Goal: Task Accomplishment & Management: Book appointment/travel/reservation

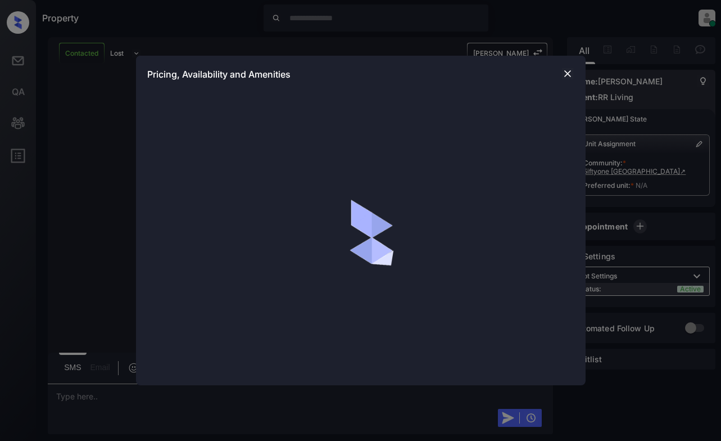
scroll to position [538, 0]
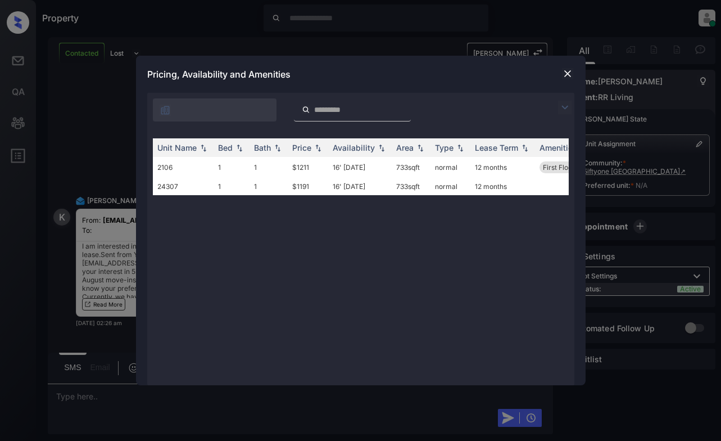
click at [563, 104] on img at bounding box center [564, 107] width 13 height 13
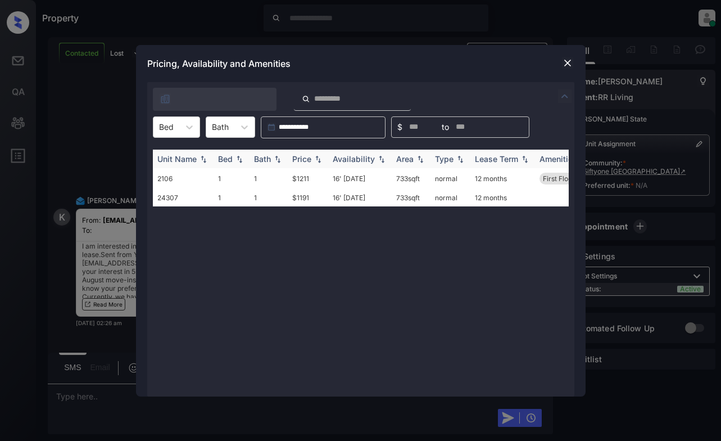
click at [297, 163] on div "Price" at bounding box center [301, 159] width 19 height 10
click at [297, 174] on td "$1191" at bounding box center [308, 176] width 40 height 17
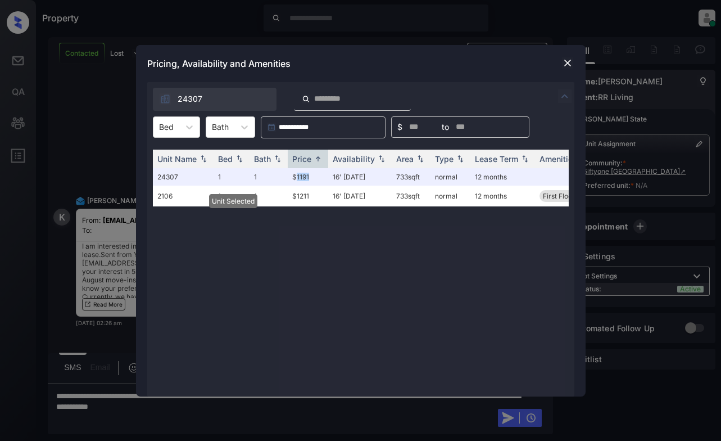
click at [566, 63] on img at bounding box center [567, 62] width 11 height 11
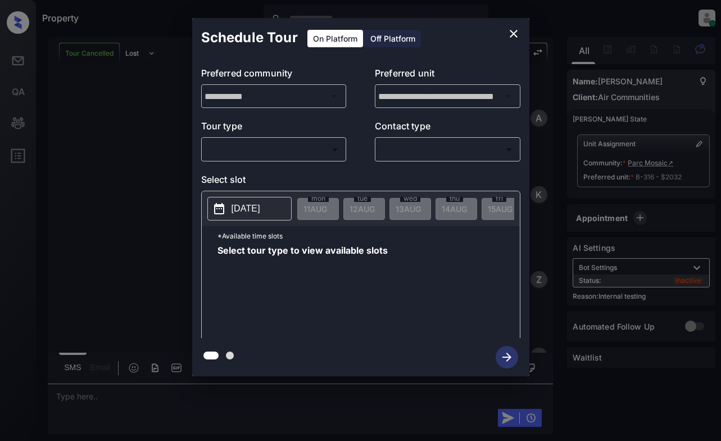
scroll to position [6396, 0]
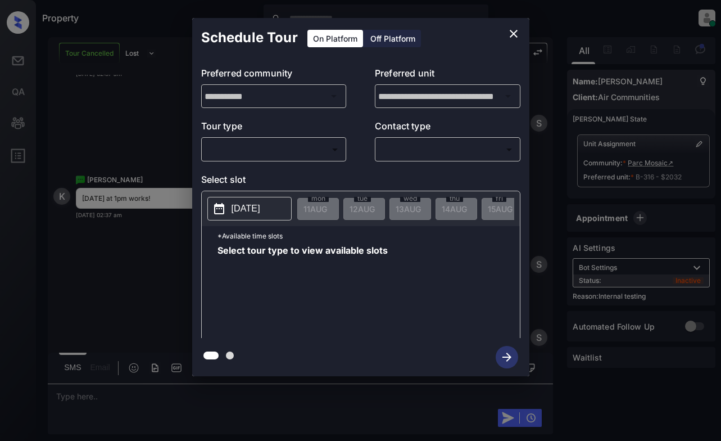
click at [242, 146] on body "Property [PERSON_NAME] Online Set yourself offline Set yourself on break Profil…" at bounding box center [360, 220] width 721 height 441
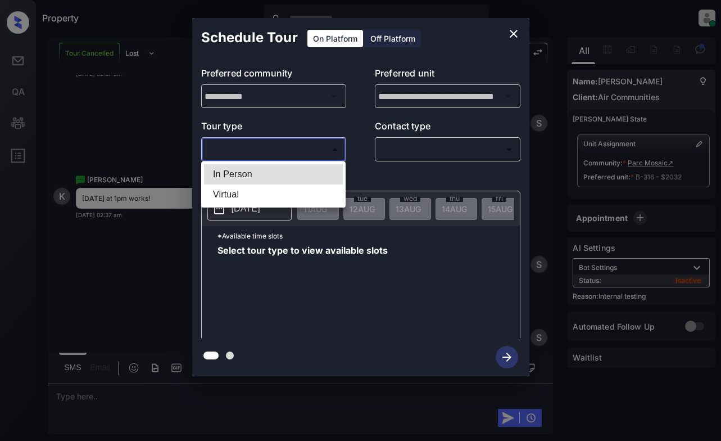
click at [254, 176] on li "In Person" at bounding box center [273, 174] width 139 height 20
type input "********"
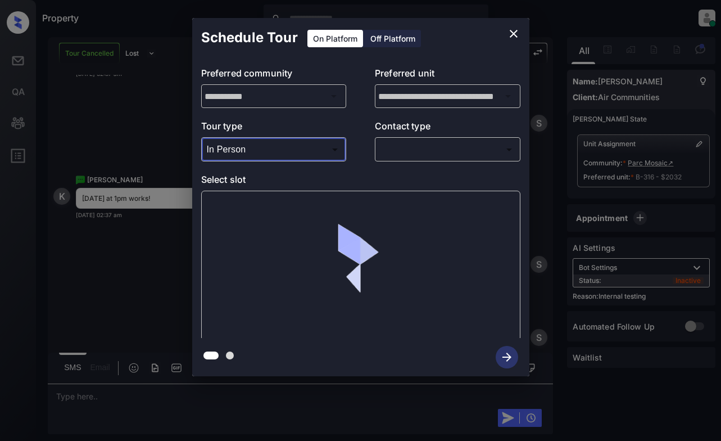
click at [423, 155] on body "Property Dominic Ceralde Online Set yourself offline Set yourself on break Prof…" at bounding box center [360, 220] width 721 height 441
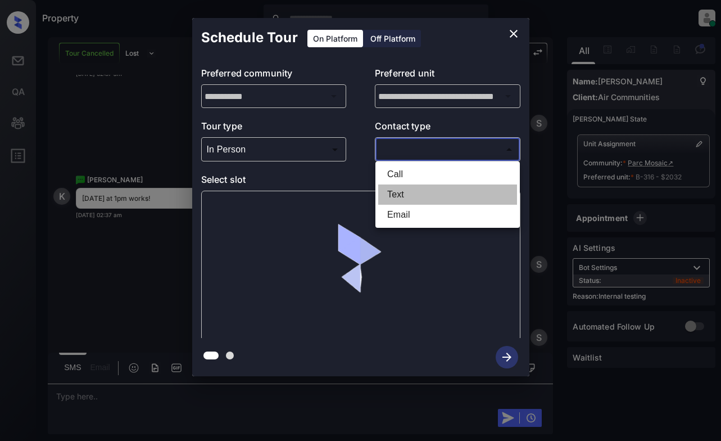
click at [403, 192] on li "Text" at bounding box center [447, 194] width 139 height 20
type input "****"
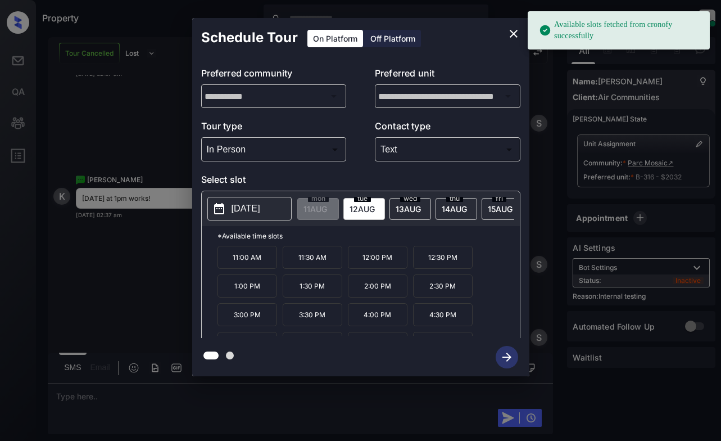
click at [327, 209] on span "12 AUG" at bounding box center [316, 209] width 24 height 10
click at [252, 297] on p "1:00 PM" at bounding box center [248, 285] width 60 height 23
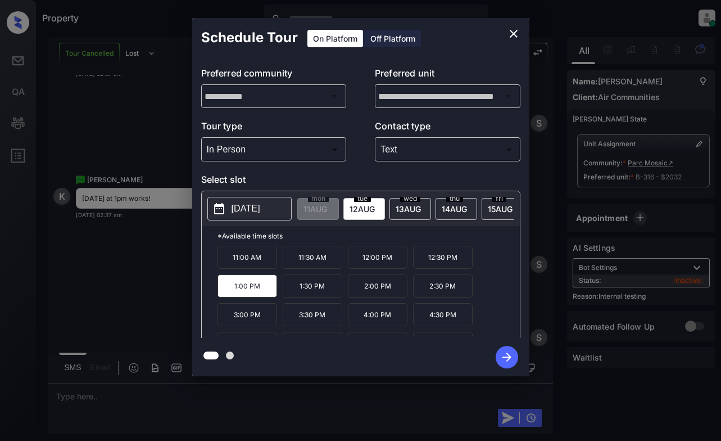
click at [506, 357] on icon "button" at bounding box center [507, 357] width 9 height 9
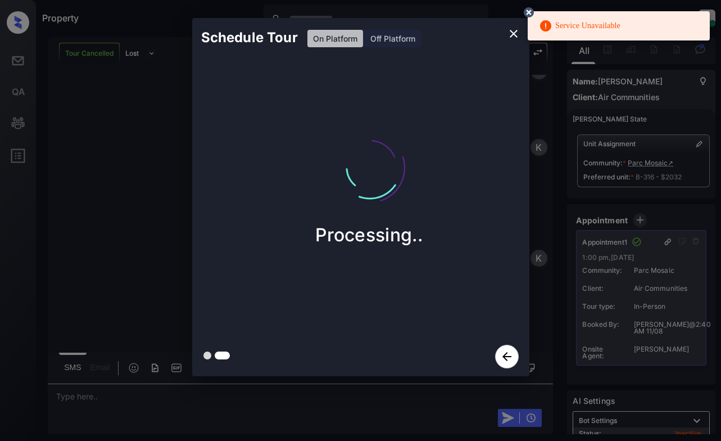
scroll to position [6837, 0]
click at [114, 119] on div "Schedule Tour On Platform Off Platform Processing.." at bounding box center [360, 197] width 721 height 394
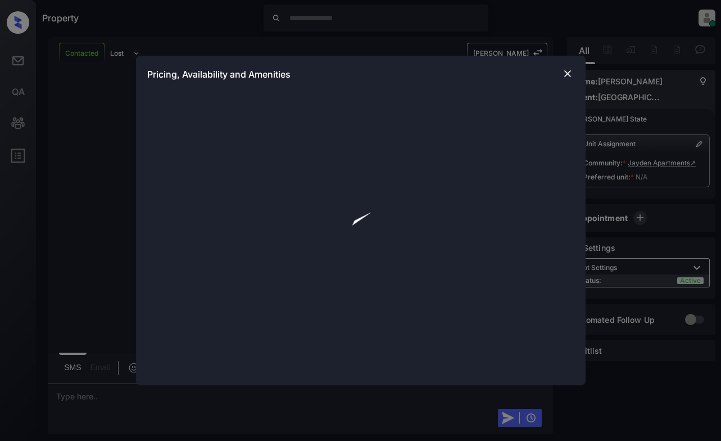
scroll to position [562, 0]
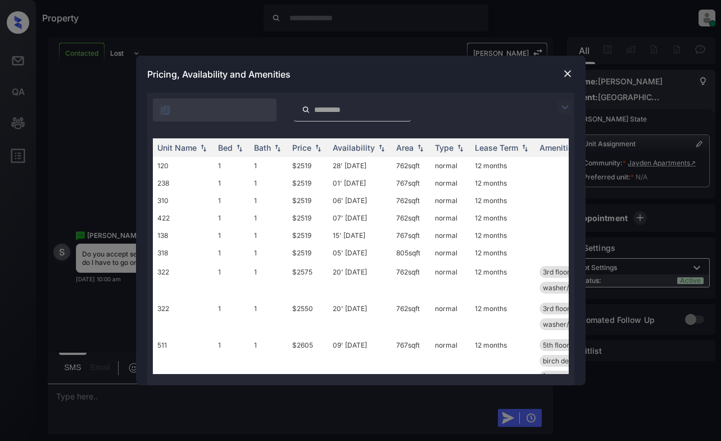
click at [566, 74] on img at bounding box center [567, 73] width 11 height 11
